Goal: Task Accomplishment & Management: Manage account settings

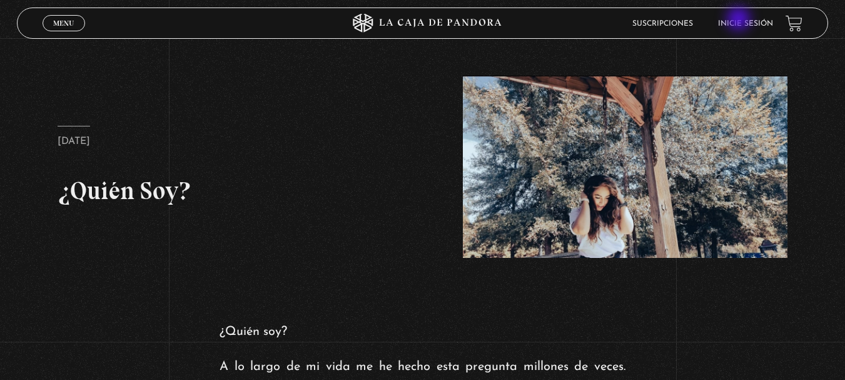
click at [740, 20] on link "Inicie sesión" at bounding box center [745, 24] width 55 height 8
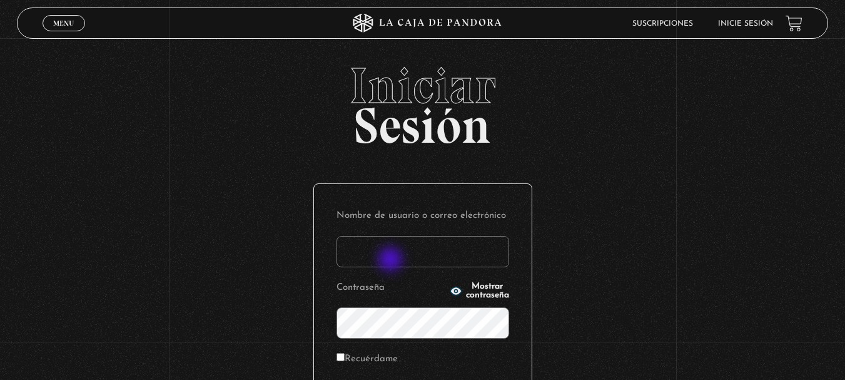
click at [391, 260] on input "Nombre de usuario o correo electrónico" at bounding box center [422, 251] width 173 height 31
type input "e.gomezj1982@gmail.com"
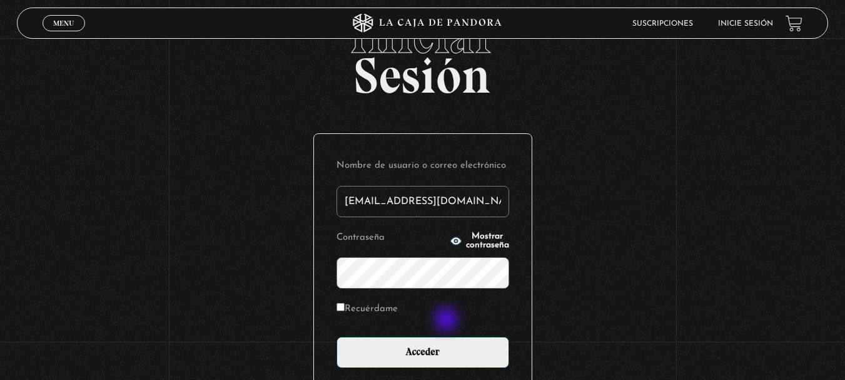
scroll to position [125, 0]
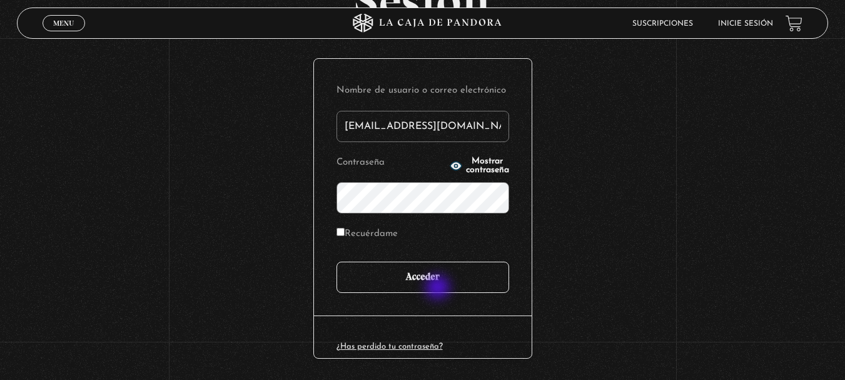
click at [439, 288] on input "Acceder" at bounding box center [422, 276] width 173 height 31
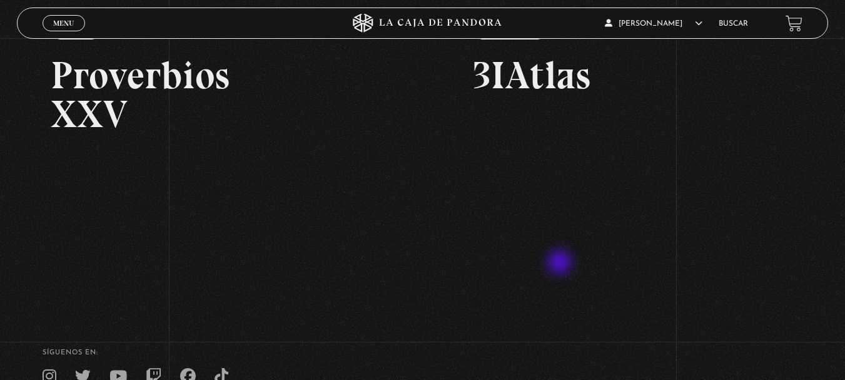
scroll to position [250, 0]
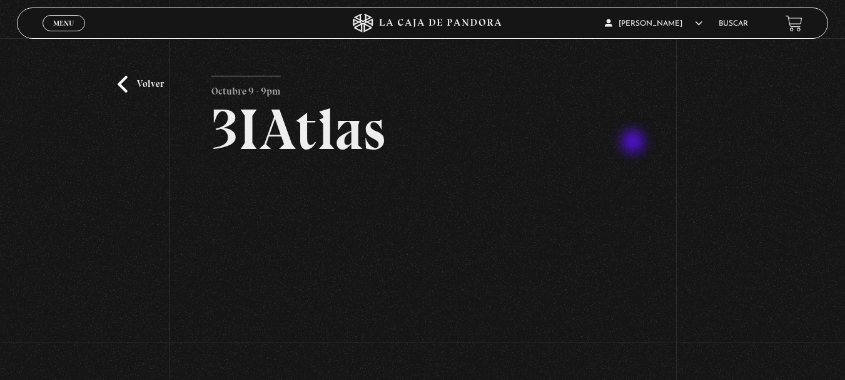
scroll to position [63, 0]
